Goal: Complete application form

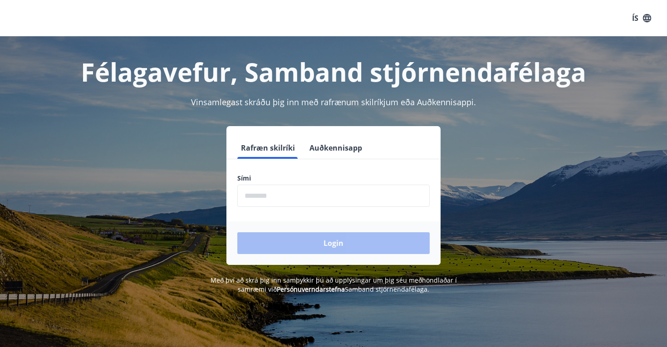
click at [274, 195] on input "phone" at bounding box center [333, 196] width 192 height 22
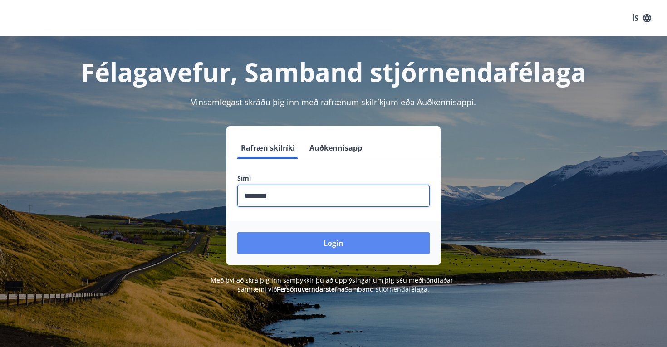
type input "********"
click at [303, 248] on button "Login" at bounding box center [333, 243] width 192 height 22
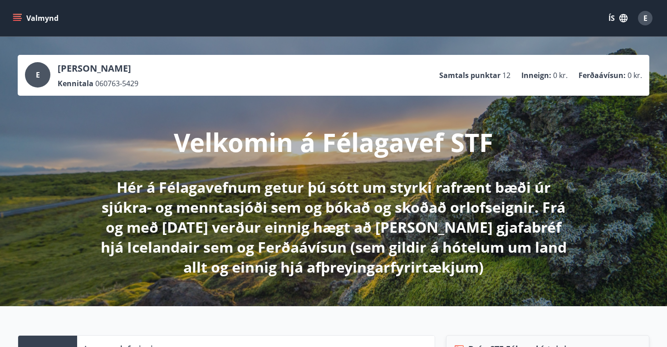
click at [22, 18] on button "Valmynd" at bounding box center [36, 18] width 51 height 16
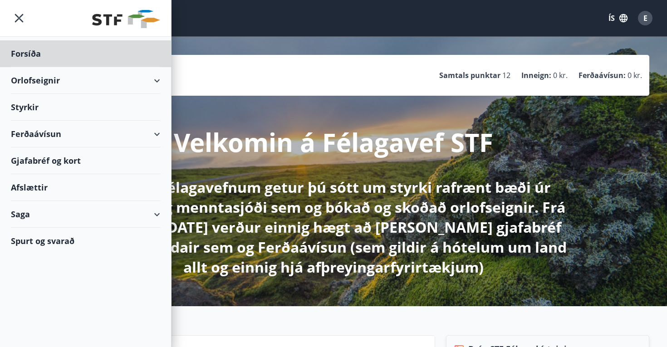
click at [42, 67] on div "Styrkir" at bounding box center [85, 53] width 149 height 27
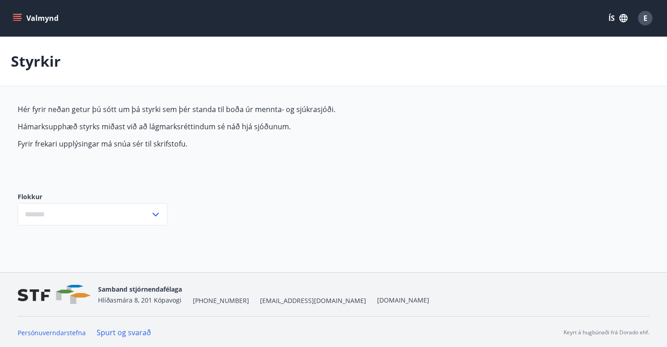
type input "***"
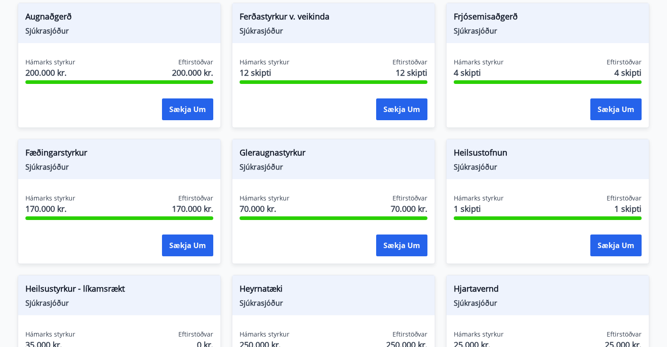
scroll to position [237, 0]
click at [409, 246] on button "Sækja um" at bounding box center [401, 245] width 51 height 22
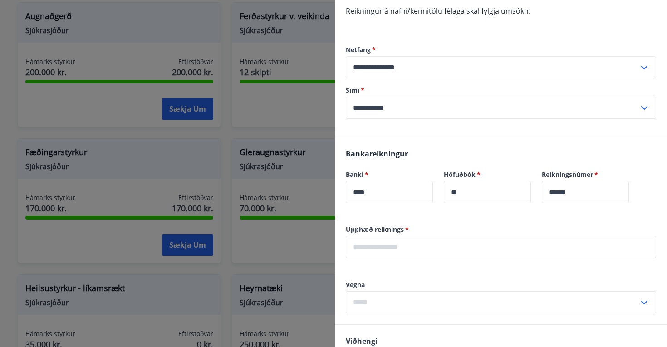
scroll to position [124, 0]
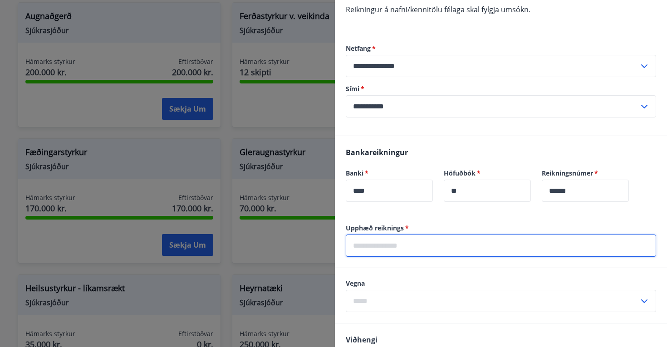
click at [409, 246] on input "text" at bounding box center [501, 246] width 310 height 22
type input "******"
click at [419, 305] on input "text" at bounding box center [492, 301] width 293 height 22
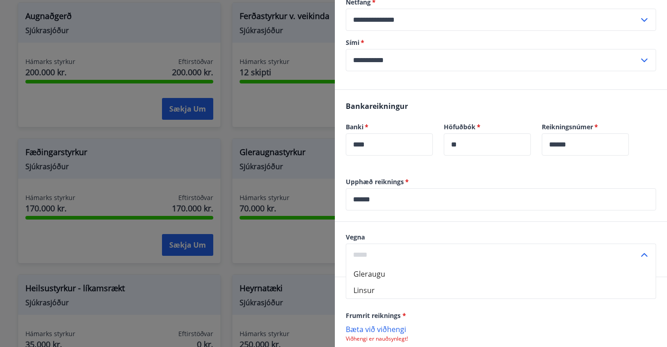
scroll to position [185, 0]
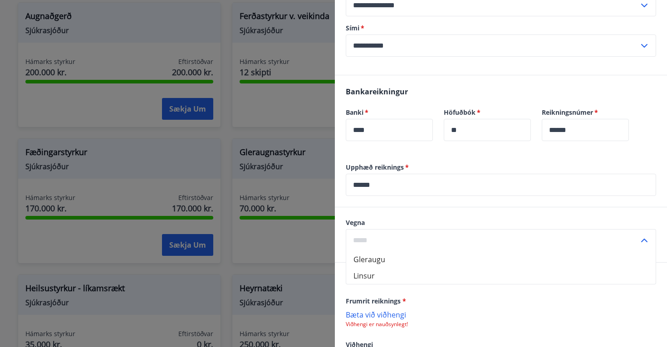
click at [380, 260] on li "Gleraugu" at bounding box center [501, 259] width 310 height 16
type input "********"
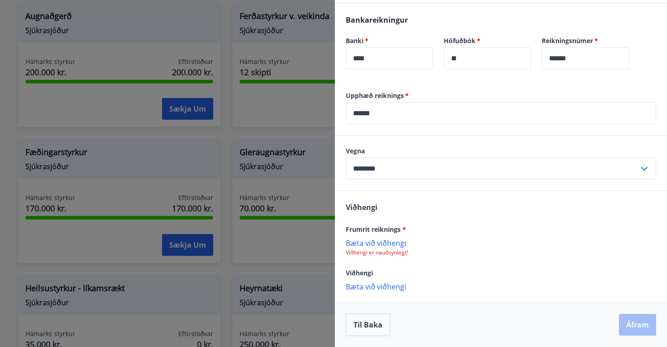
scroll to position [257, 0]
click at [391, 244] on p "Bæta við viðhengi" at bounding box center [501, 242] width 310 height 9
click at [387, 288] on p "Bæta við viðhengi" at bounding box center [501, 286] width 310 height 9
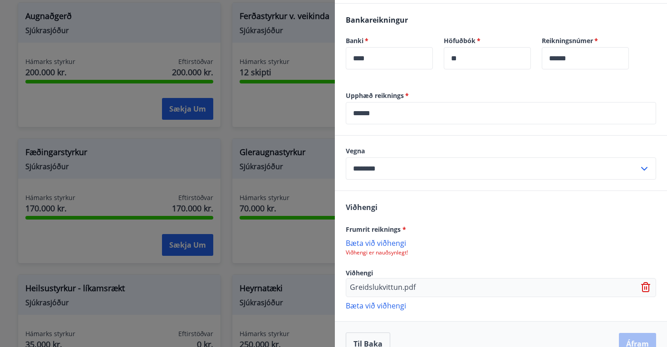
click at [400, 288] on p "Greidslukvittun.pdf" at bounding box center [383, 287] width 66 height 11
click at [645, 287] on icon at bounding box center [644, 288] width 1 height 4
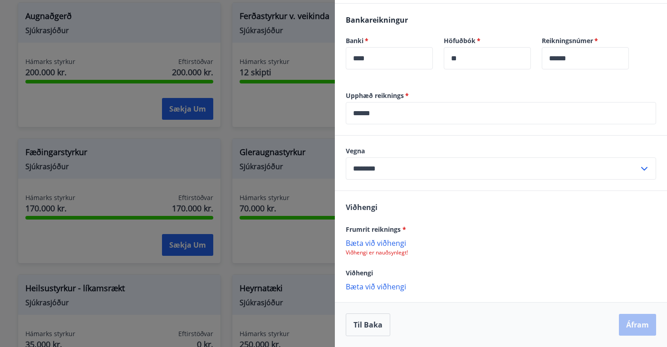
click at [381, 285] on p "Bæta við viðhengi" at bounding box center [501, 286] width 310 height 9
click at [385, 244] on p "Bæta við viðhengi" at bounding box center [501, 242] width 310 height 9
click at [640, 325] on button "Áfram" at bounding box center [637, 326] width 37 height 22
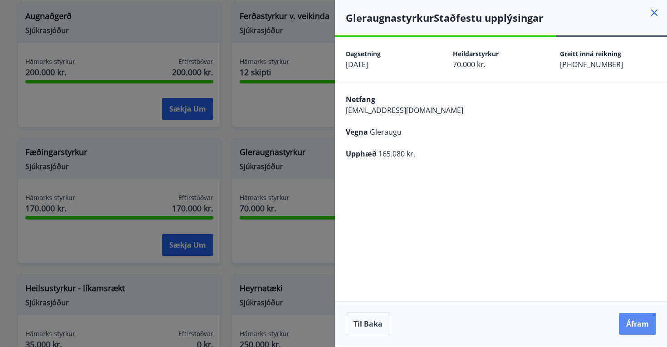
click at [635, 329] on button "Áfram" at bounding box center [637, 324] width 37 height 22
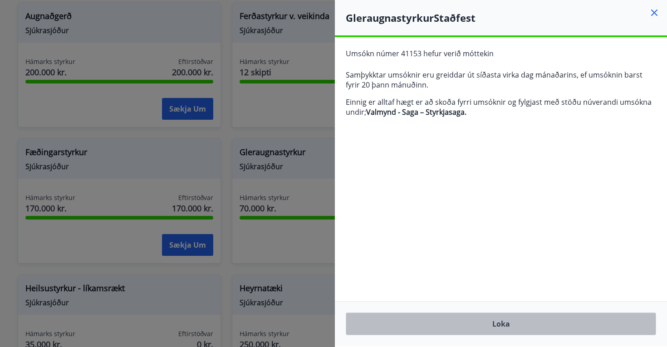
click at [512, 324] on button "Loka" at bounding box center [501, 324] width 310 height 23
